Goal: Task Accomplishment & Management: Manage account settings

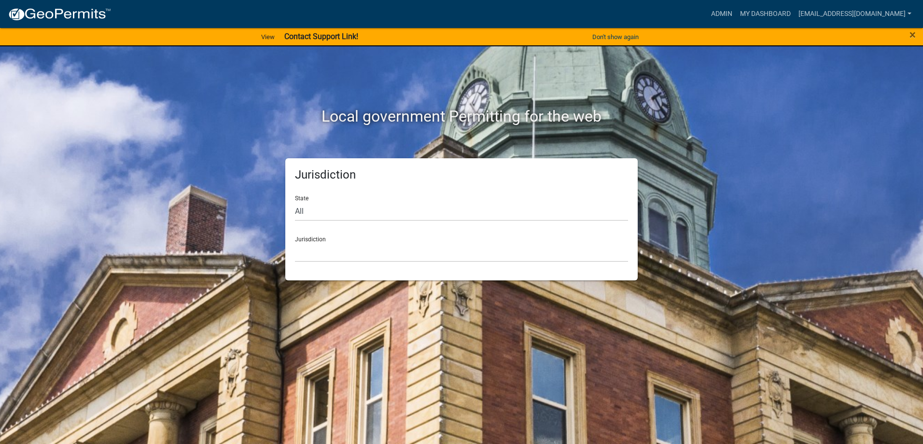
click at [306, 240] on div "Jurisdiction [GEOGRAPHIC_DATA], [US_STATE] [GEOGRAPHIC_DATA], [US_STATE][PERSON…" at bounding box center [461, 245] width 333 height 33
click at [320, 259] on select "[GEOGRAPHIC_DATA], [US_STATE] [GEOGRAPHIC_DATA], [US_STATE][PERSON_NAME][GEOGRA…" at bounding box center [461, 252] width 333 height 20
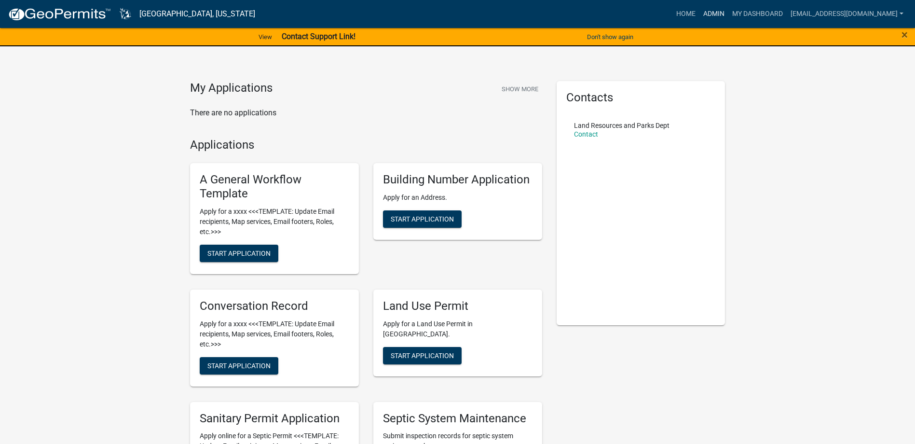
click at [729, 14] on link "Admin" at bounding box center [714, 14] width 29 height 18
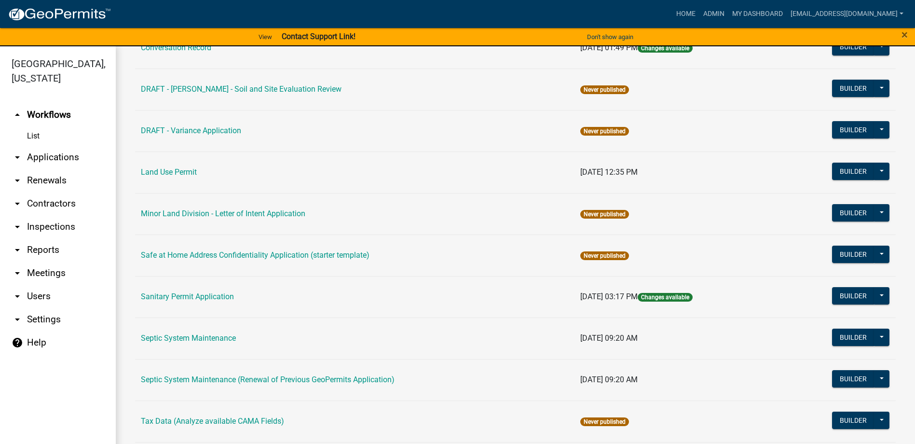
scroll to position [193, 0]
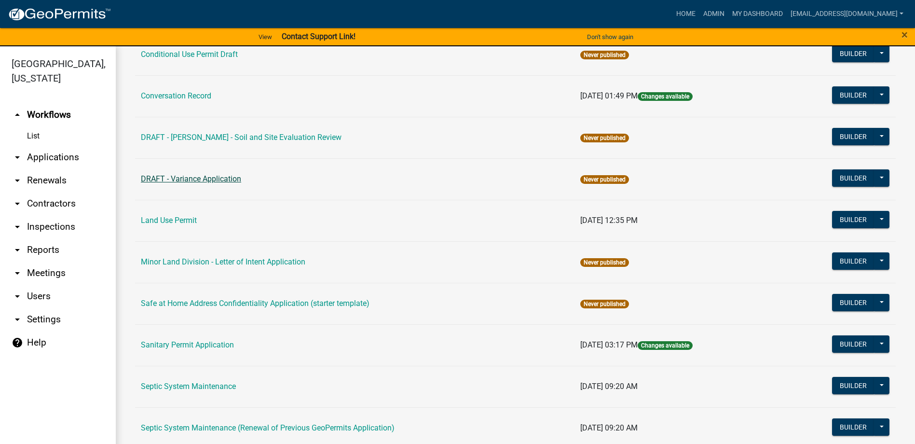
click at [194, 177] on link "DRAFT - Variance Application" at bounding box center [191, 178] width 100 height 9
